Goal: Information Seeking & Learning: Find specific fact

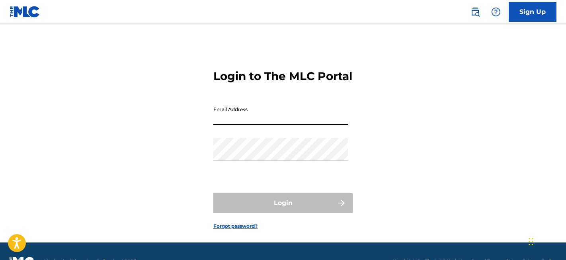
click at [270, 125] on input "Email Address" at bounding box center [280, 113] width 135 height 23
type input "[EMAIL_ADDRESS][DOMAIN_NAME]"
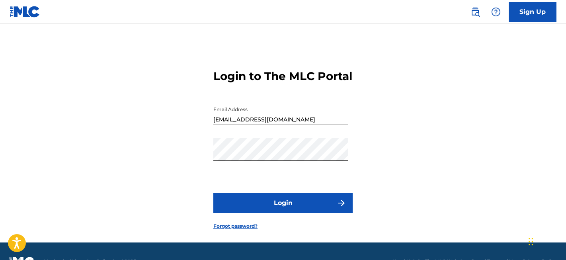
click at [274, 211] on button "Login" at bounding box center [282, 203] width 139 height 20
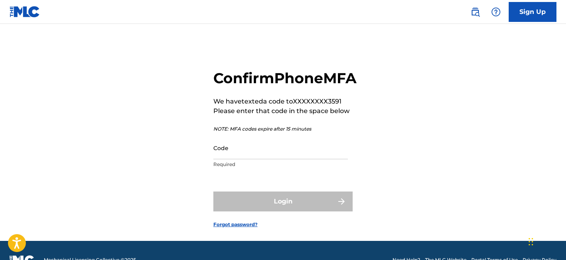
click at [259, 159] on input "Code" at bounding box center [280, 148] width 135 height 23
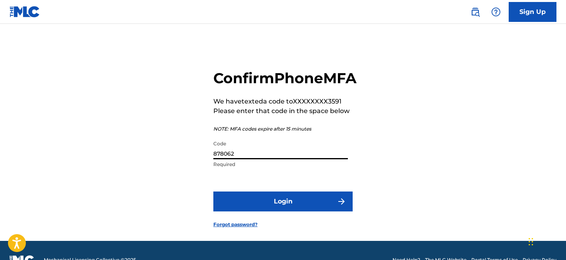
type input "878062"
click at [263, 211] on button "Login" at bounding box center [282, 201] width 139 height 20
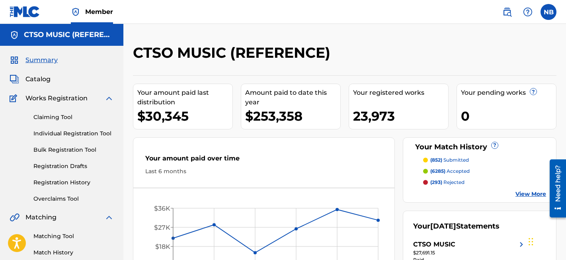
click at [46, 78] on span "Catalog" at bounding box center [37, 79] width 25 height 10
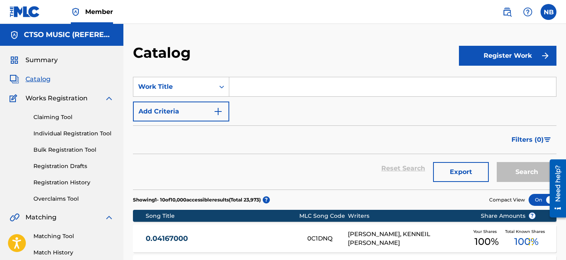
click at [509, 13] on img at bounding box center [507, 12] width 10 height 10
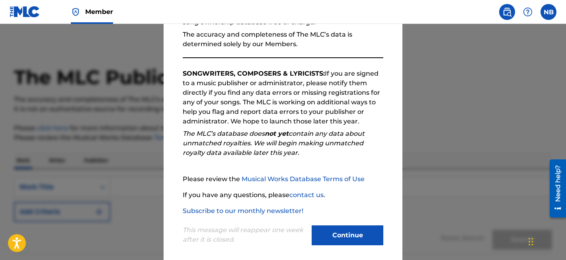
scroll to position [104, 0]
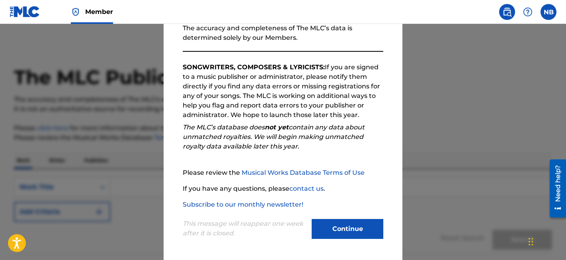
click at [341, 227] on button "Continue" at bounding box center [348, 229] width 72 height 20
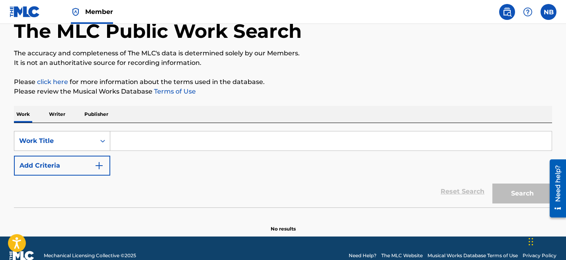
click at [86, 151] on div "Work Title" at bounding box center [62, 141] width 96 height 20
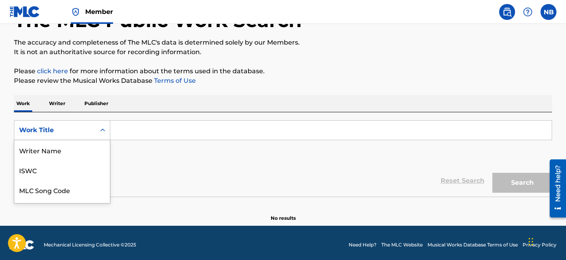
scroll to position [40, 0]
click at [70, 155] on div "MLC Song Code" at bounding box center [62, 150] width 96 height 20
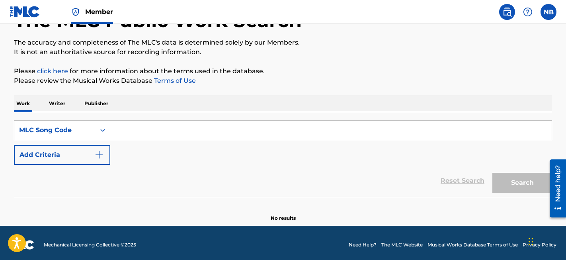
click at [125, 133] on input "Search Form" at bounding box center [330, 130] width 441 height 19
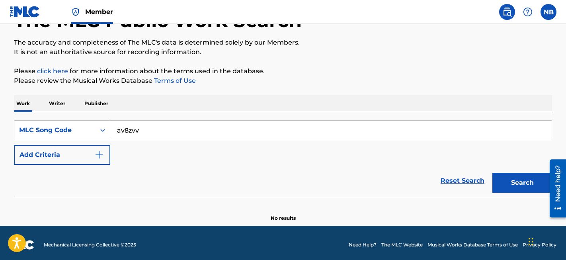
type input "av8zvv"
click at [511, 185] on button "Search" at bounding box center [522, 183] width 60 height 20
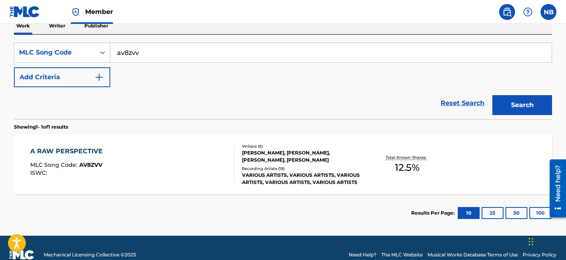
scroll to position [148, 0]
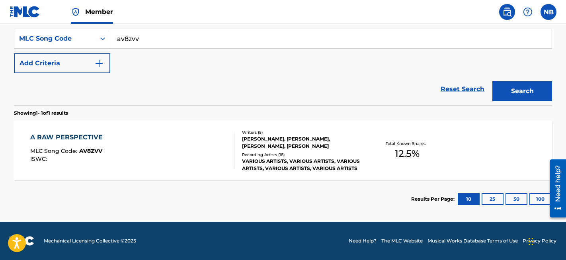
click at [197, 155] on div "A RAW PERSPECTIVE MLC Song Code : AV8ZVV ISWC :" at bounding box center [132, 151] width 205 height 36
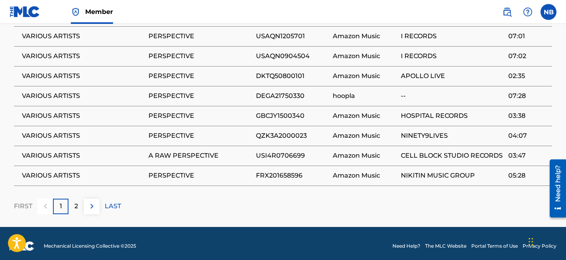
scroll to position [654, 0]
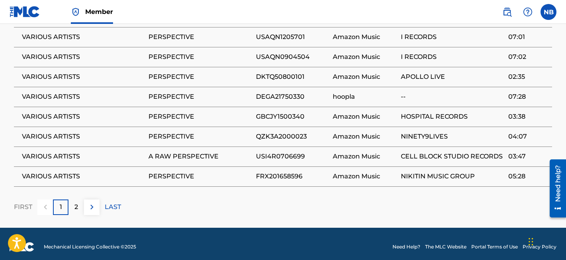
click at [81, 214] on div "2" at bounding box center [76, 207] width 16 height 16
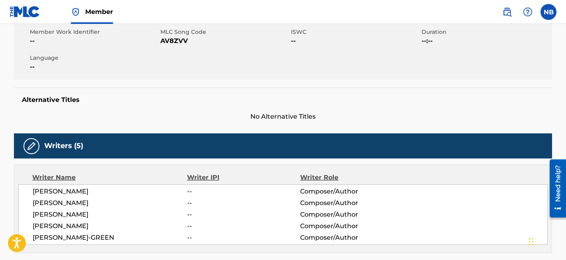
scroll to position [0, 0]
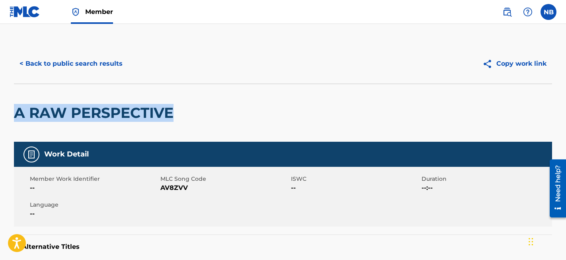
drag, startPoint x: 183, startPoint y: 112, endPoint x: 17, endPoint y: 108, distance: 165.6
click at [17, 108] on div "A RAW PERSPECTIVE" at bounding box center [283, 113] width 538 height 58
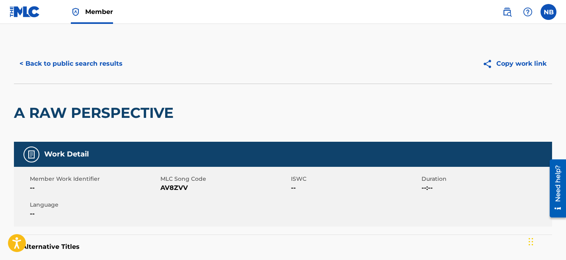
click at [436, 23] on nav "Member NB NB [PERSON_NAME] [EMAIL_ADDRESS][DOMAIN_NAME] Notification Preference…" at bounding box center [283, 12] width 566 height 24
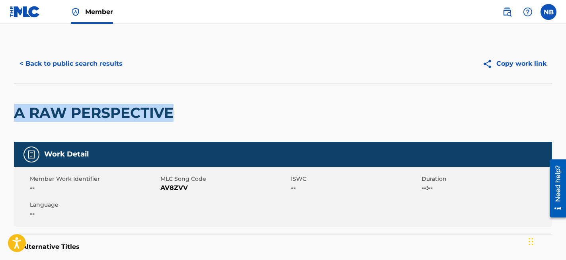
drag, startPoint x: 178, startPoint y: 115, endPoint x: 17, endPoint y: 115, distance: 161.6
click at [17, 115] on div "A RAW PERSPECTIVE" at bounding box center [283, 113] width 538 height 58
copy h2 "A RAW PERSPECTIVE"
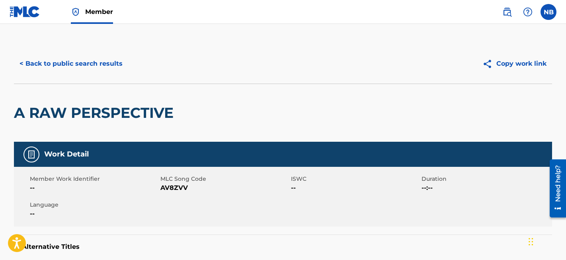
click at [201, 108] on div "A RAW PERSPECTIVE" at bounding box center [283, 113] width 538 height 58
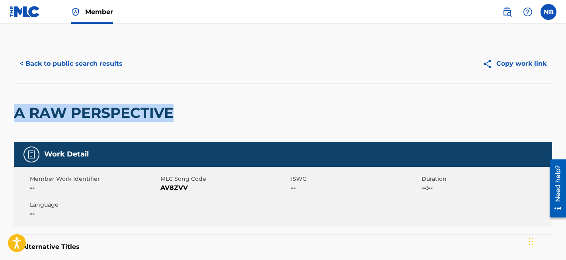
drag, startPoint x: 185, startPoint y: 111, endPoint x: 17, endPoint y: 103, distance: 168.2
click at [17, 102] on div "A RAW PERSPECTIVE" at bounding box center [283, 113] width 538 height 58
copy h2 "A RAW PERSPECTIVE"
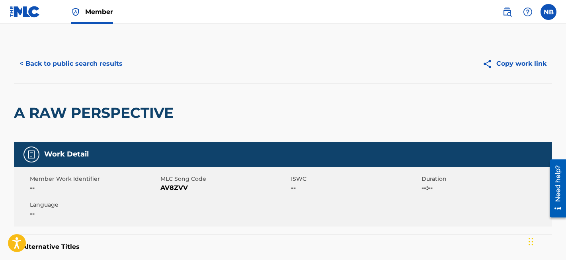
click at [178, 185] on span "AV8ZVV" at bounding box center [224, 188] width 129 height 10
copy span "AV8ZVV"
click at [66, 64] on button "< Back to public search results" at bounding box center [71, 64] width 114 height 20
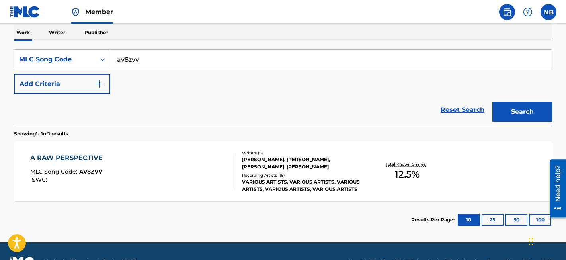
drag, startPoint x: 170, startPoint y: 62, endPoint x: 91, endPoint y: 63, distance: 78.8
click at [91, 63] on div "SearchWithCriteria729e74ad-3bb6-42f7-9ead-8c68c1b864a2 MLC Song Code av8zvv" at bounding box center [283, 59] width 538 height 20
click at [126, 60] on input "av8zvv" at bounding box center [330, 59] width 441 height 19
type input "ga0e6m"
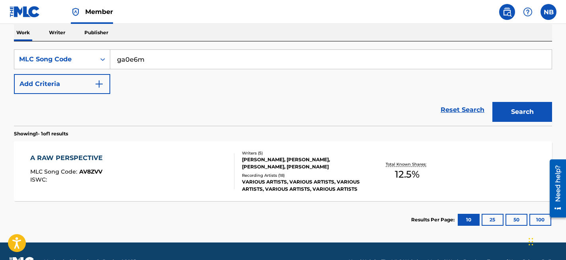
click at [509, 107] on button "Search" at bounding box center [522, 112] width 60 height 20
click at [161, 185] on div "GIVE ME YOUR BODY MLC Song Code : GA0E6M ISWC :" at bounding box center [132, 171] width 205 height 36
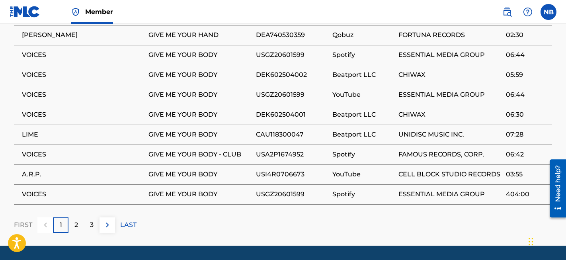
scroll to position [628, 0]
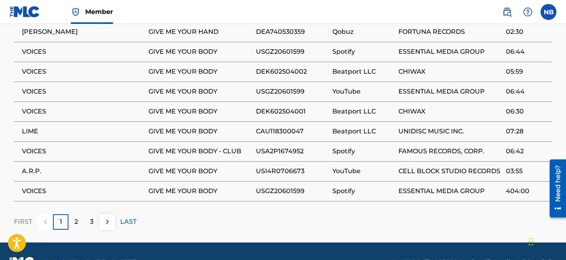
click at [76, 220] on p "2" at bounding box center [76, 222] width 4 height 10
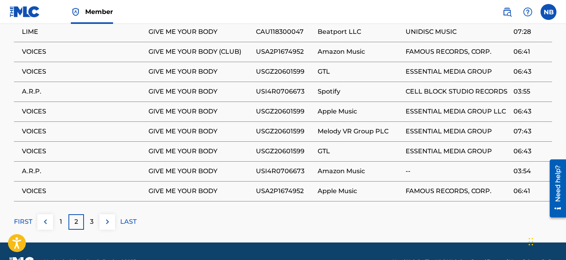
click at [91, 223] on p "3" at bounding box center [92, 222] width 4 height 10
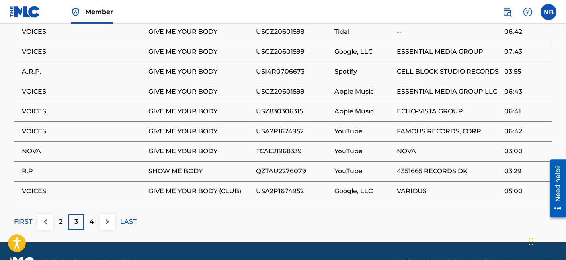
click at [107, 223] on img at bounding box center [108, 222] width 10 height 10
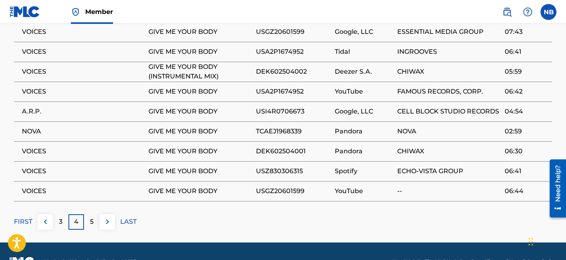
click at [96, 217] on div "5" at bounding box center [92, 222] width 16 height 16
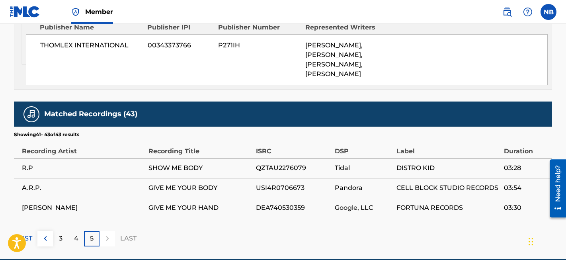
scroll to position [507, 0]
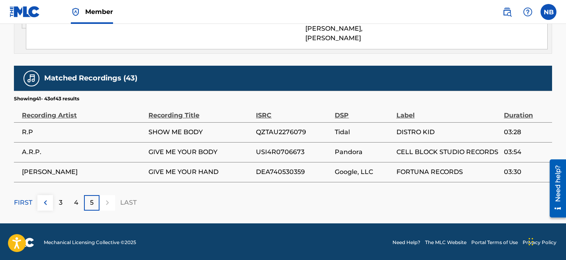
click at [44, 200] on img at bounding box center [46, 203] width 10 height 10
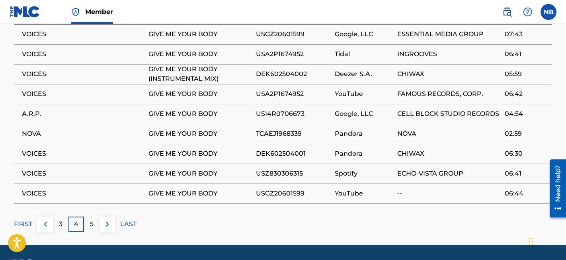
scroll to position [631, 0]
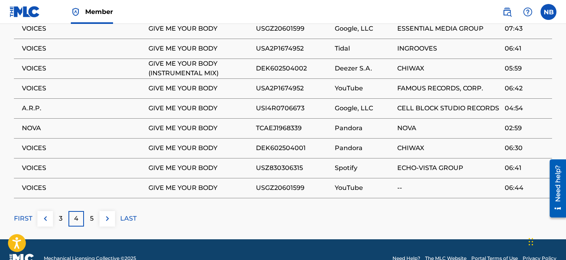
click at [96, 217] on div "5" at bounding box center [92, 219] width 16 height 16
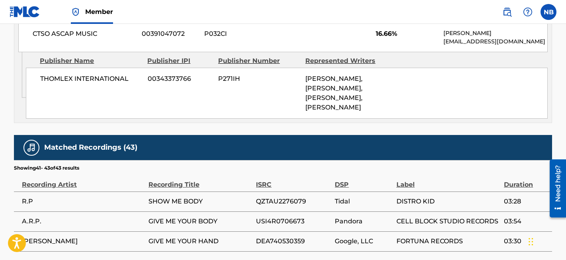
scroll to position [507, 0]
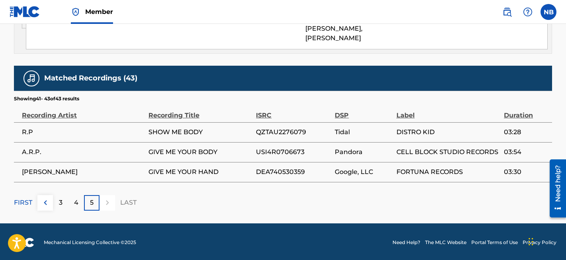
click at [47, 204] on img at bounding box center [46, 203] width 10 height 10
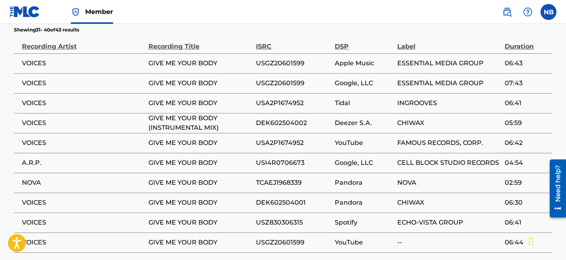
scroll to position [615, 0]
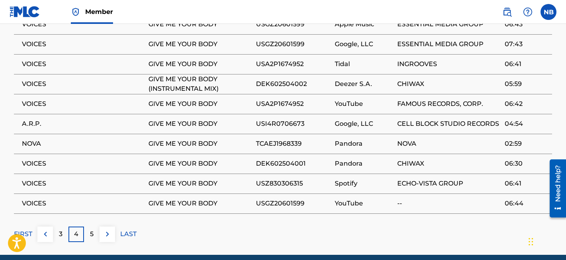
click at [61, 231] on p "3" at bounding box center [61, 234] width 4 height 10
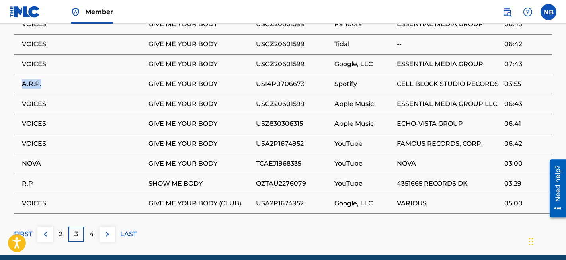
drag, startPoint x: 43, startPoint y: 83, endPoint x: 23, endPoint y: 82, distance: 20.3
click at [23, 82] on span "A.R.P." at bounding box center [83, 84] width 123 height 10
copy span "A.R.P."
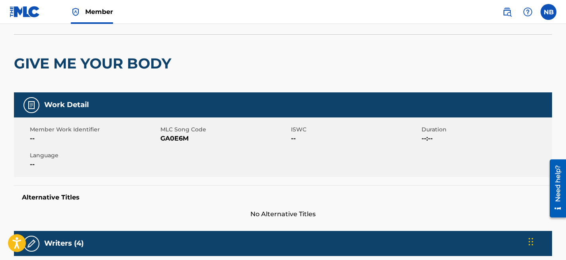
scroll to position [0, 0]
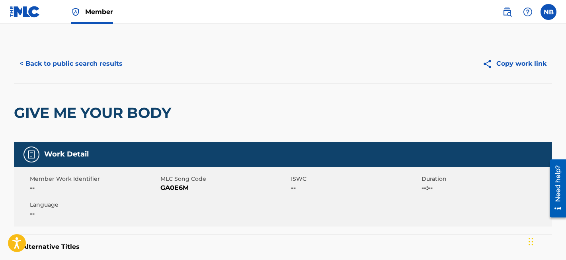
click at [87, 66] on button "< Back to public search results" at bounding box center [71, 64] width 114 height 20
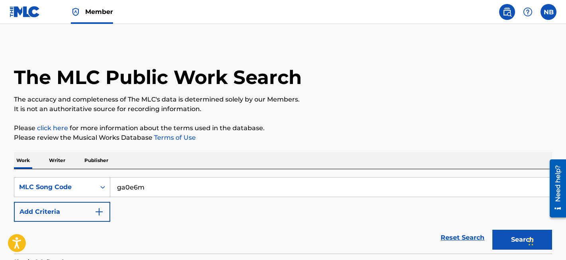
scroll to position [128, 0]
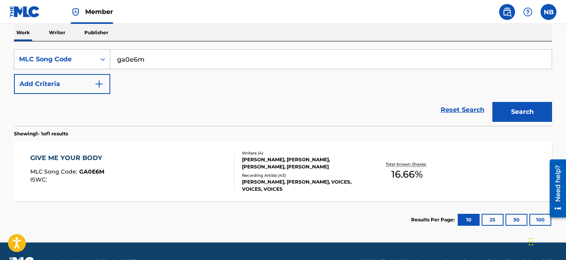
drag, startPoint x: 183, startPoint y: 61, endPoint x: 106, endPoint y: 60, distance: 76.8
click at [106, 60] on div "SearchWithCriteria729e74ad-3bb6-42f7-9ead-8c68c1b864a2 MLC Song Code ga0e6m" at bounding box center [283, 59] width 538 height 20
type input "lr9d6p"
click at [514, 116] on button "Search" at bounding box center [522, 112] width 60 height 20
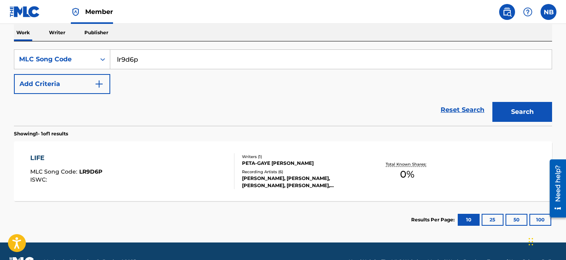
click at [221, 179] on div "LIFE MLC Song Code : LR9D6P ISWC :" at bounding box center [132, 171] width 205 height 36
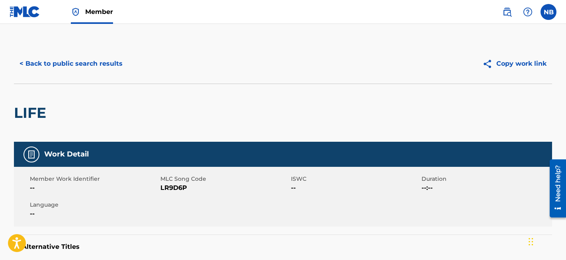
click at [59, 63] on button "< Back to public search results" at bounding box center [71, 64] width 114 height 20
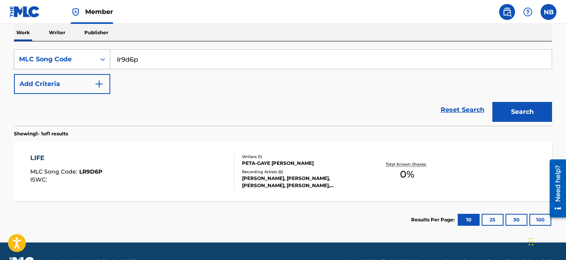
drag, startPoint x: 161, startPoint y: 63, endPoint x: 96, endPoint y: 62, distance: 65.7
click at [96, 62] on div "SearchWithCriteria729e74ad-3bb6-42f7-9ead-8c68c1b864a2 MLC Song Code lr9d6p" at bounding box center [283, 59] width 538 height 20
type input "wv80ue"
click at [525, 107] on button "Search" at bounding box center [522, 112] width 60 height 20
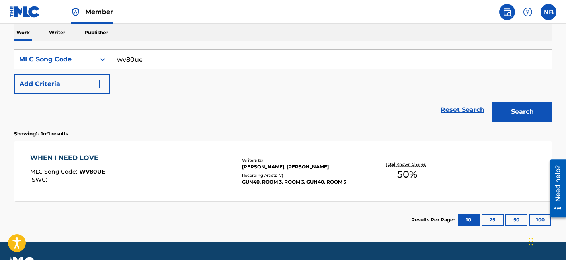
click at [160, 189] on div "WHEN I NEED LOVE MLC Song Code : WV80UE ISWC : Writers ( 2 ) [PERSON_NAME], [PE…" at bounding box center [283, 171] width 538 height 60
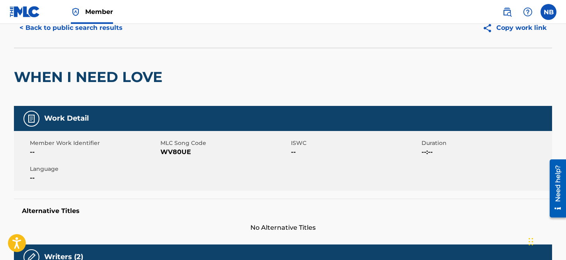
scroll to position [28, 0]
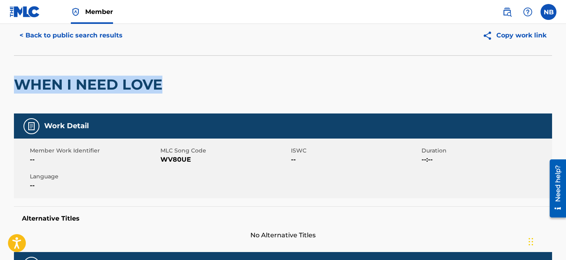
drag, startPoint x: 169, startPoint y: 83, endPoint x: 19, endPoint y: 81, distance: 150.1
click at [19, 81] on div "WHEN I NEED LOVE" at bounding box center [283, 84] width 538 height 58
copy h2 "WHEN I NEED LOVE"
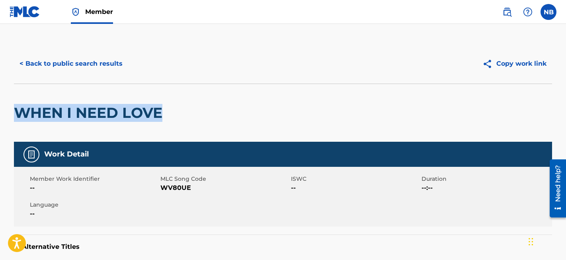
click at [116, 65] on button "< Back to public search results" at bounding box center [71, 64] width 114 height 20
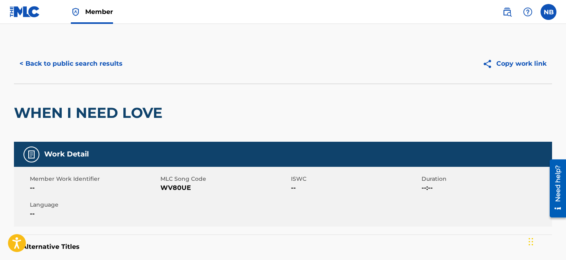
scroll to position [128, 0]
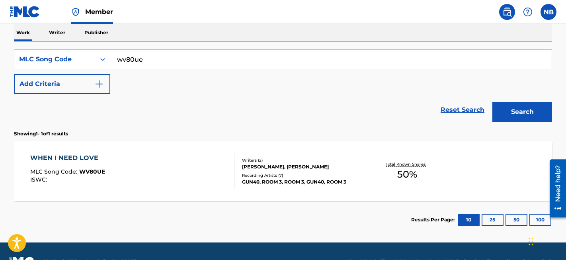
drag, startPoint x: 180, startPoint y: 61, endPoint x: 111, endPoint y: 61, distance: 68.8
click at [111, 61] on input "wv80ue" at bounding box center [330, 59] width 441 height 19
paste input "WV80UE"
type input "WV80UE"
click at [210, 175] on div "WHEN I NEED LOVE MLC Song Code : WV80UE ISWC :" at bounding box center [132, 171] width 205 height 36
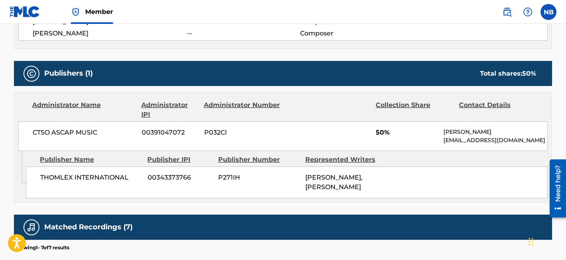
scroll to position [321, 0]
